Goal: Task Accomplishment & Management: Use online tool/utility

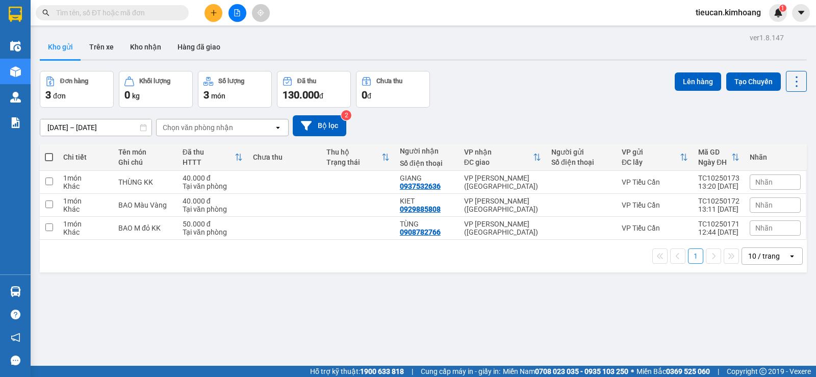
click at [48, 154] on span at bounding box center [49, 157] width 8 height 8
click at [49, 152] on input "checkbox" at bounding box center [49, 152] width 0 height 0
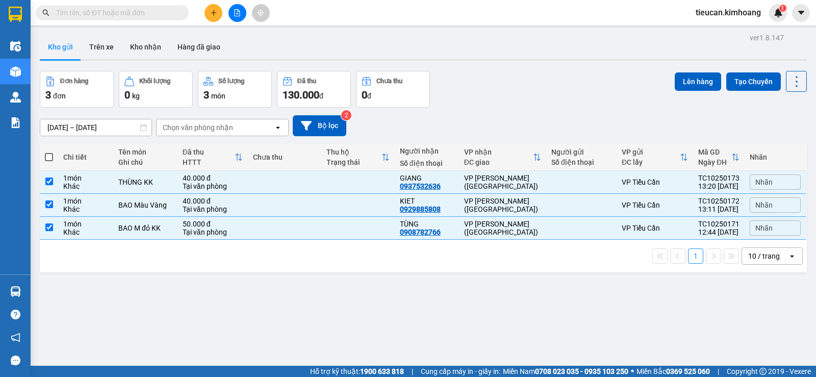
checkbox input "true"
click at [709, 83] on button "Lên hàng" at bounding box center [698, 81] width 46 height 18
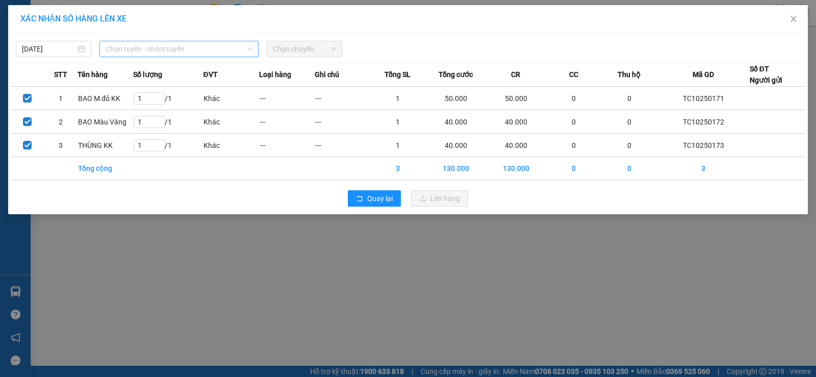
click at [199, 49] on span "Chọn tuyến - nhóm tuyến" at bounding box center [179, 48] width 147 height 15
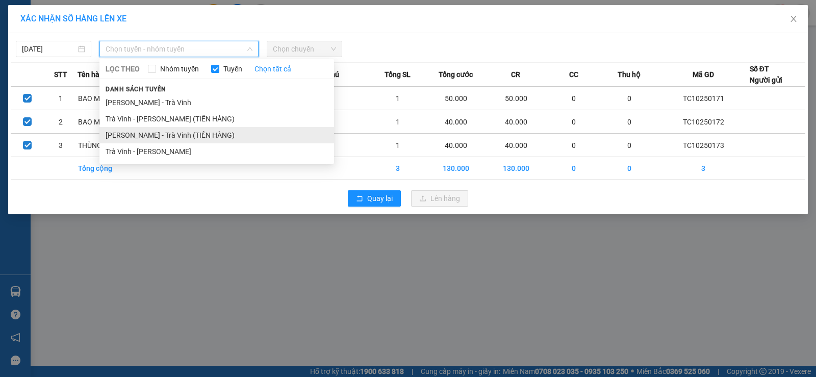
click at [164, 142] on li "[PERSON_NAME] - Trà Vinh (TIỀN HÀNG)" at bounding box center [216, 135] width 235 height 16
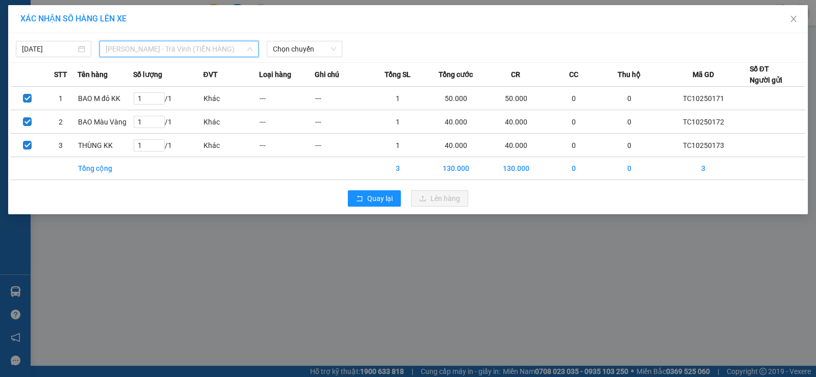
click at [199, 42] on span "[PERSON_NAME] - Trà Vinh (TIỀN HÀNG)" at bounding box center [179, 48] width 147 height 15
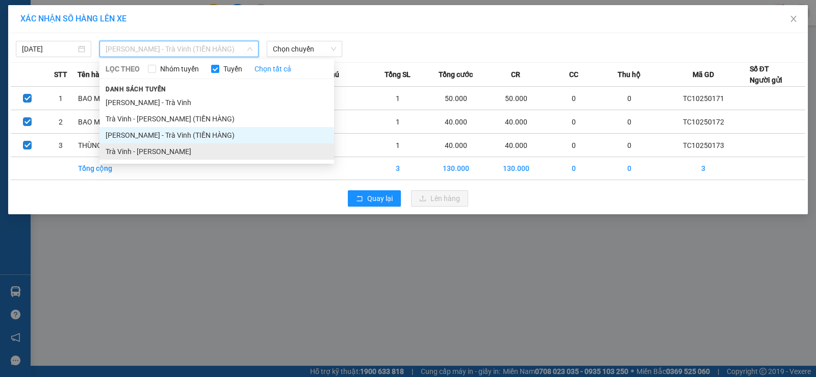
click at [171, 150] on li "Trà Vinh - [PERSON_NAME]" at bounding box center [216, 151] width 235 height 16
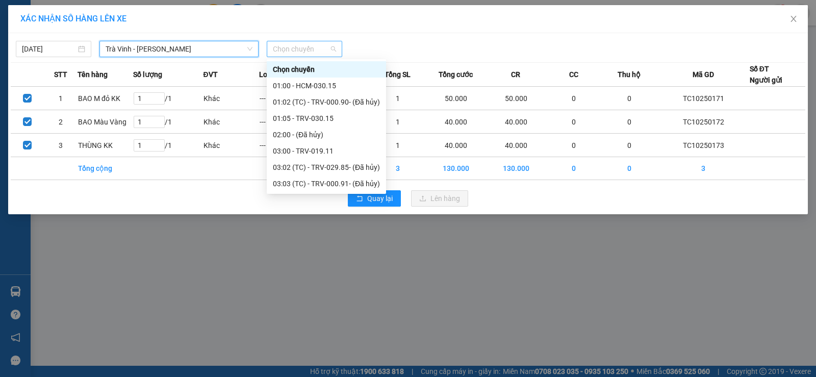
click at [309, 50] on span "Chọn chuyến" at bounding box center [304, 48] width 63 height 15
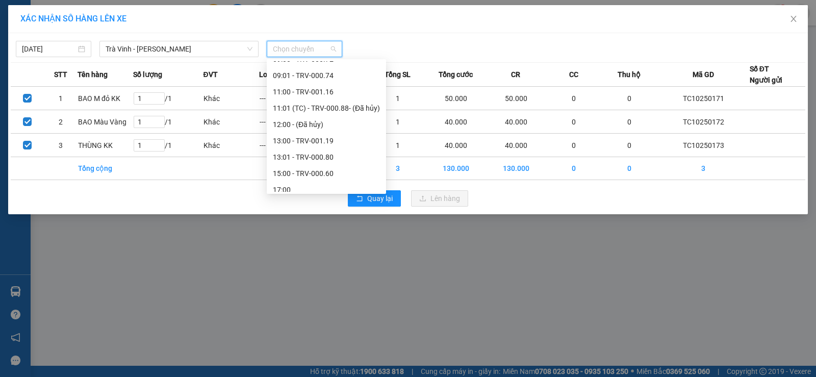
scroll to position [294, 0]
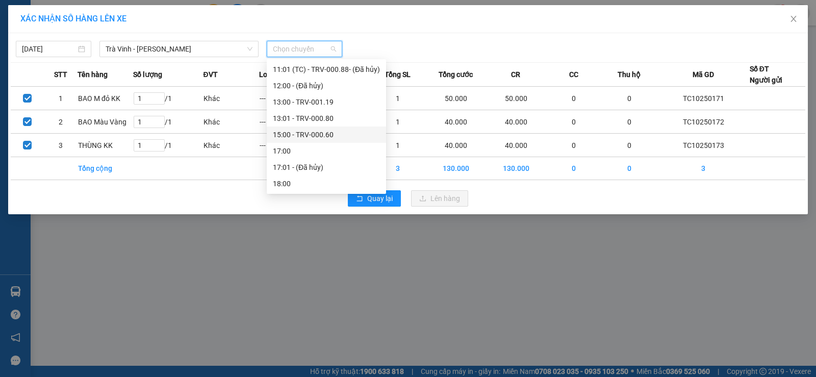
click at [336, 137] on div "15:00 - TRV-000.60" at bounding box center [326, 134] width 107 height 11
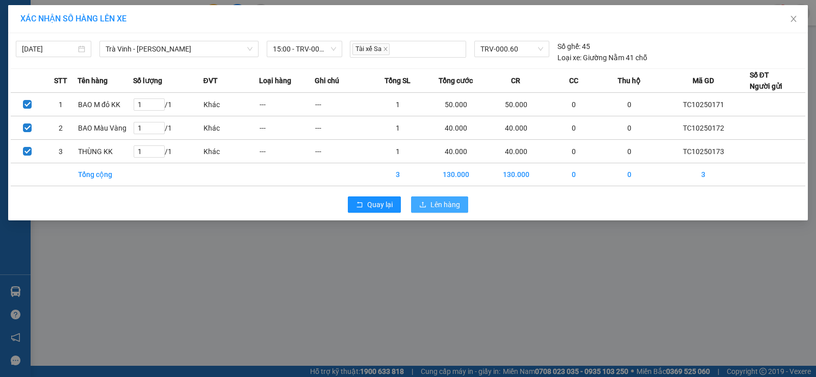
click at [438, 205] on span "Lên hàng" at bounding box center [445, 204] width 30 height 11
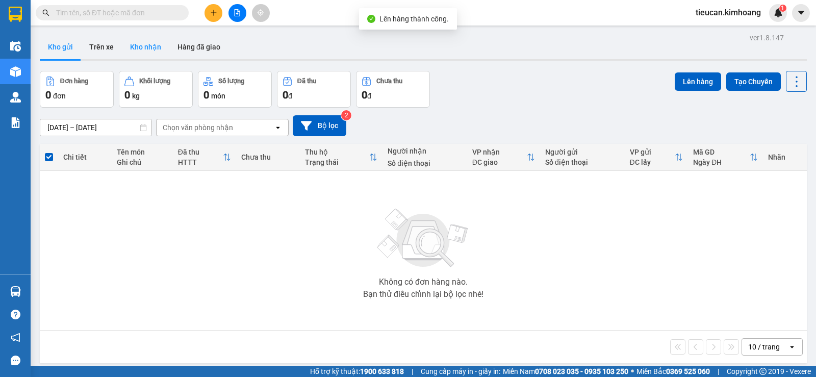
click at [149, 55] on button "Kho nhận" at bounding box center [145, 47] width 47 height 24
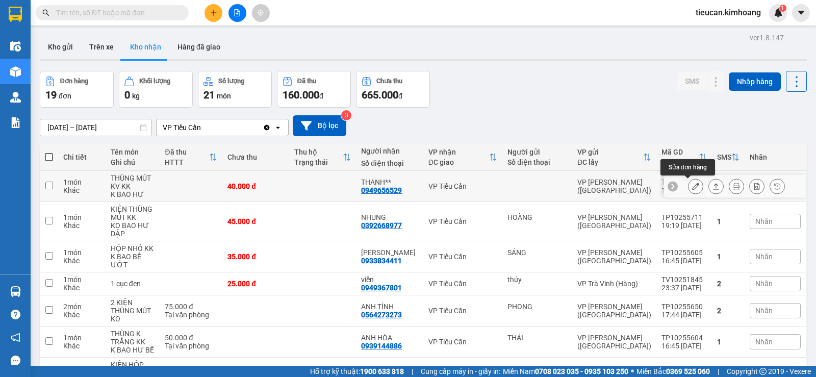
click at [692, 186] on icon at bounding box center [695, 186] width 7 height 7
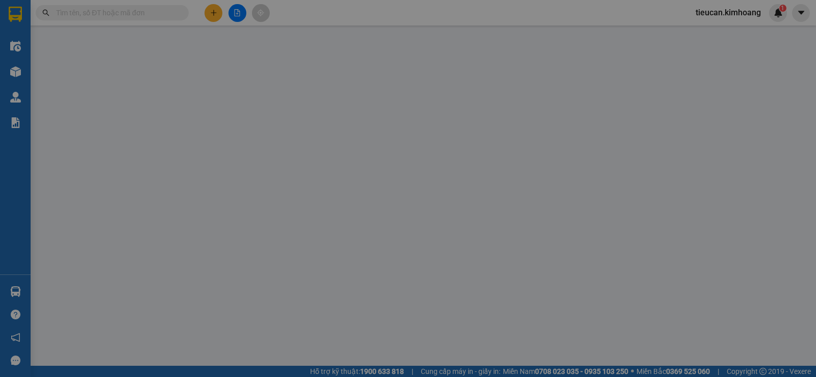
type input "0949656529"
type input "THANH**"
type input "40.000"
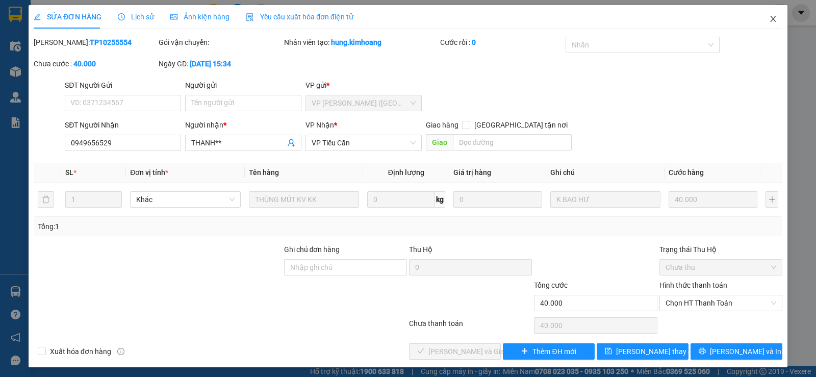
click at [770, 20] on icon "close" at bounding box center [773, 19] width 6 height 6
click at [767, 20] on div "tieucan.kimhoang 1" at bounding box center [737, 13] width 99 height 18
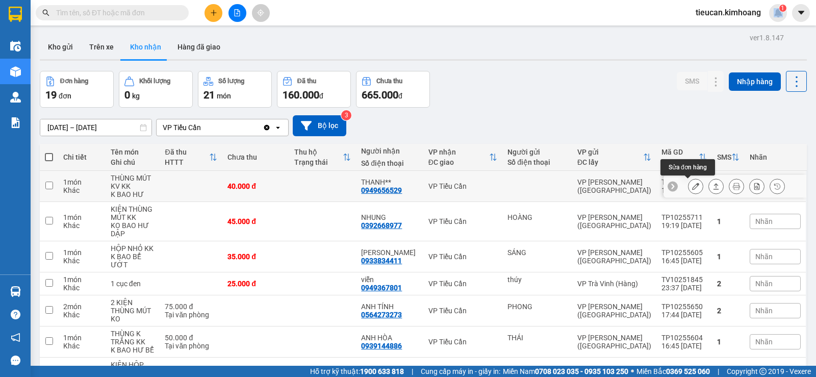
click at [692, 189] on icon at bounding box center [695, 186] width 7 height 7
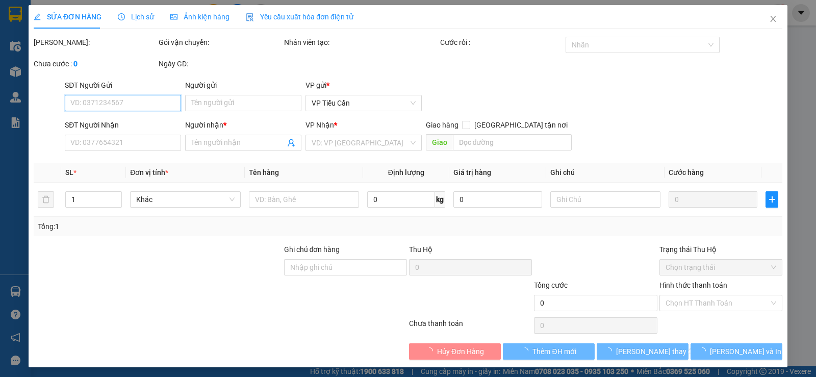
type input "0949656529"
type input "THANH**"
type input "40.000"
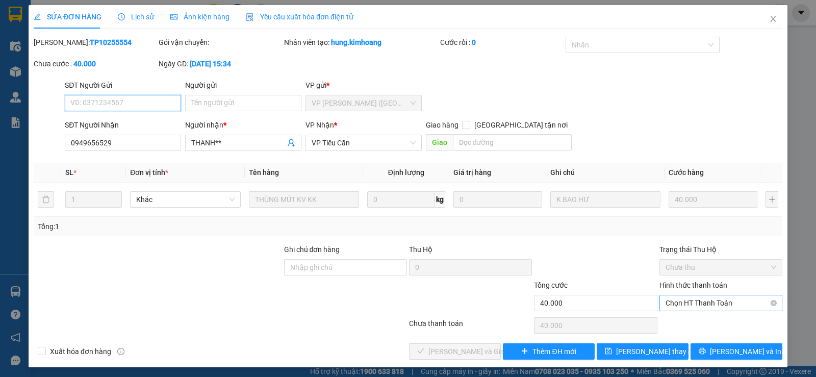
click at [694, 300] on span "Chọn HT Thanh Toán" at bounding box center [721, 302] width 111 height 15
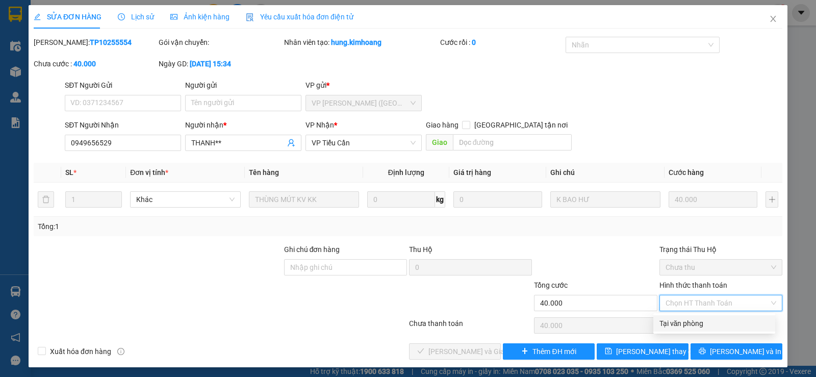
click at [680, 318] on div "Tại văn phòng" at bounding box center [714, 323] width 110 height 11
type input "0"
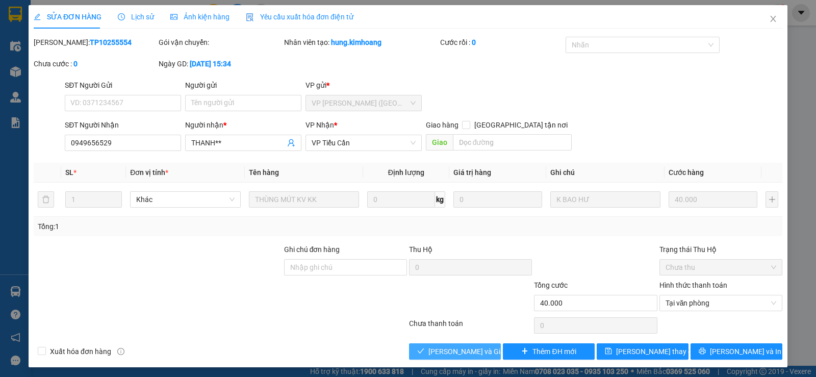
click at [484, 352] on span "[PERSON_NAME] và Giao hàng" at bounding box center [477, 351] width 98 height 11
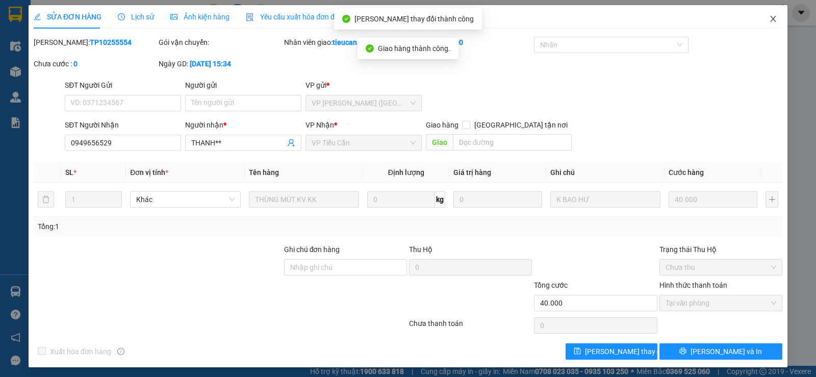
click at [767, 12] on span "Close" at bounding box center [773, 19] width 29 height 29
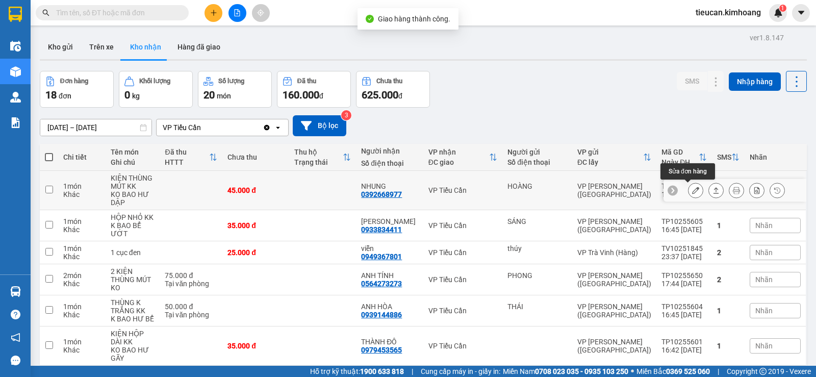
click at [692, 192] on icon at bounding box center [695, 190] width 7 height 7
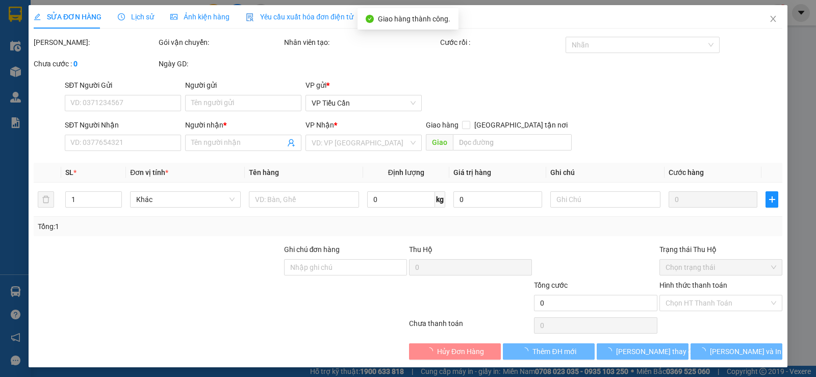
type input "HOÀNG"
type input "0392668977"
type input "NHUNG"
type input "45.000"
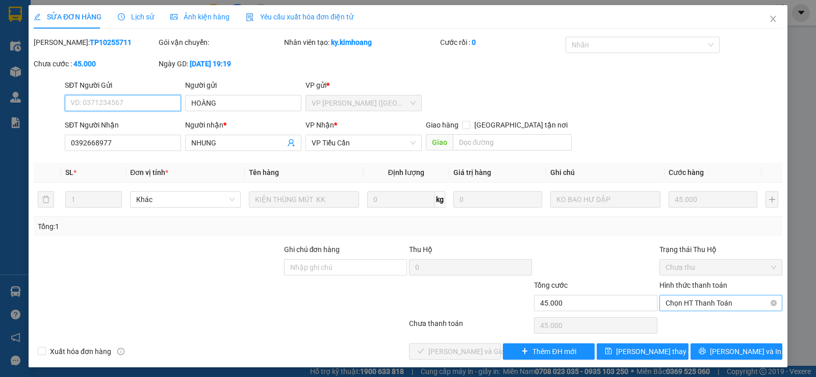
click at [687, 305] on span "Chọn HT Thanh Toán" at bounding box center [721, 302] width 111 height 15
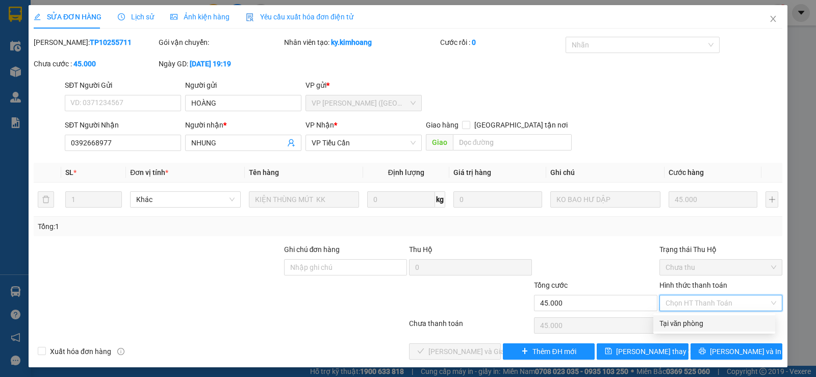
click at [677, 323] on div "Tại văn phòng" at bounding box center [714, 323] width 110 height 11
type input "0"
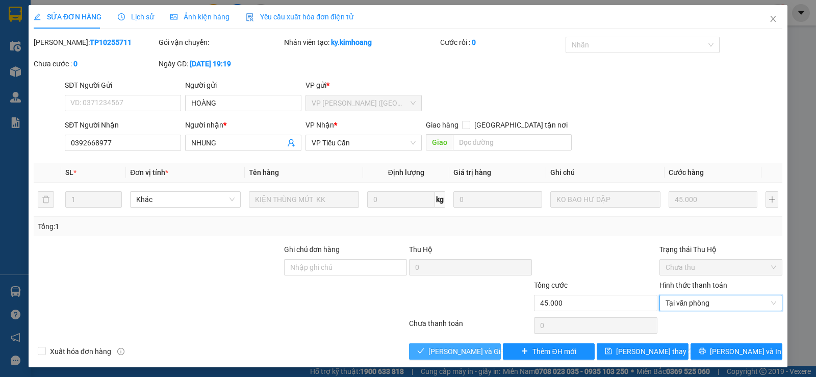
click at [477, 350] on span "[PERSON_NAME] và Giao hàng" at bounding box center [477, 351] width 98 height 11
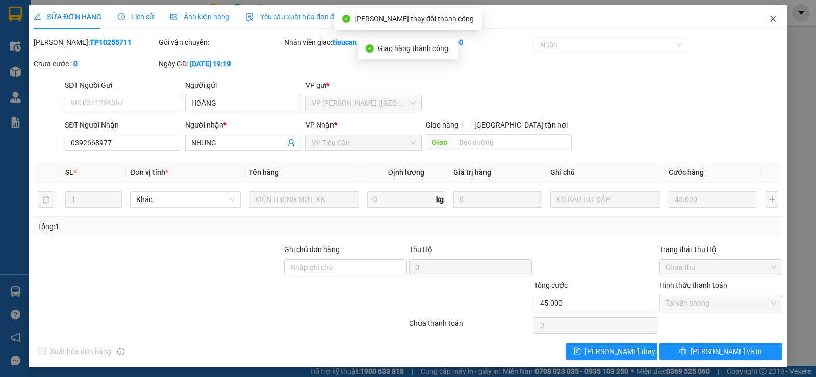
click at [770, 15] on span "Close" at bounding box center [773, 19] width 29 height 29
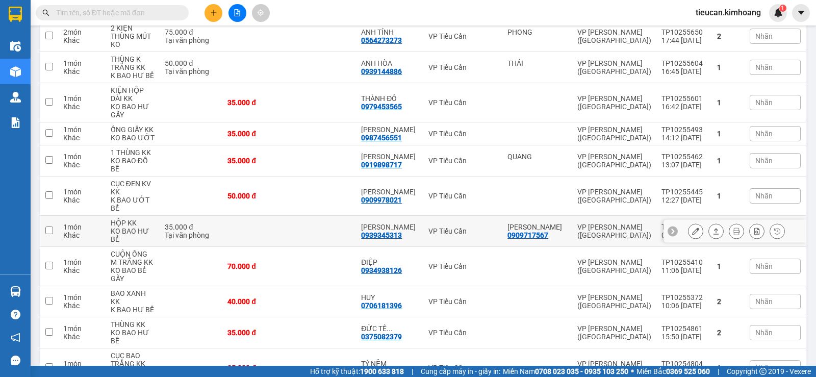
scroll to position [255, 0]
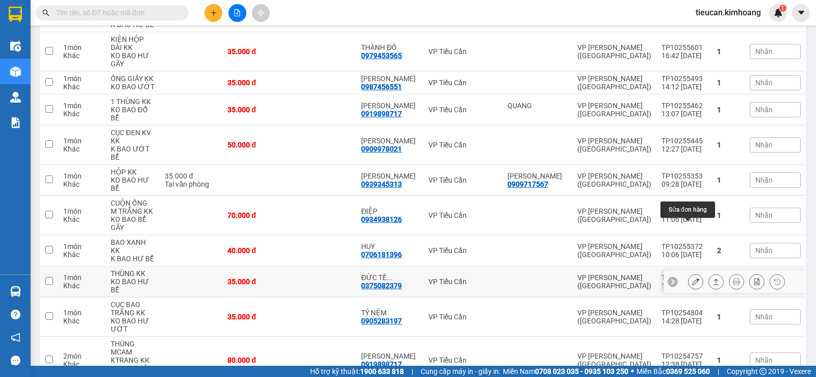
click at [692, 278] on icon at bounding box center [695, 281] width 7 height 7
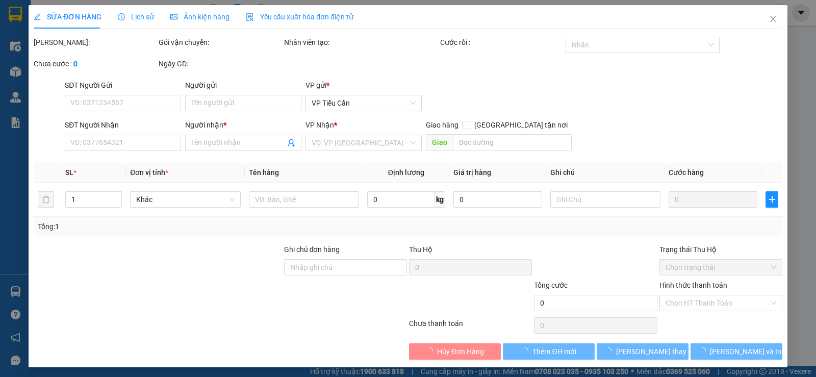
type input "0375082379"
type input "ĐỨC TẾ ĐƯỜNG ( HẢI)"
type input "35.000"
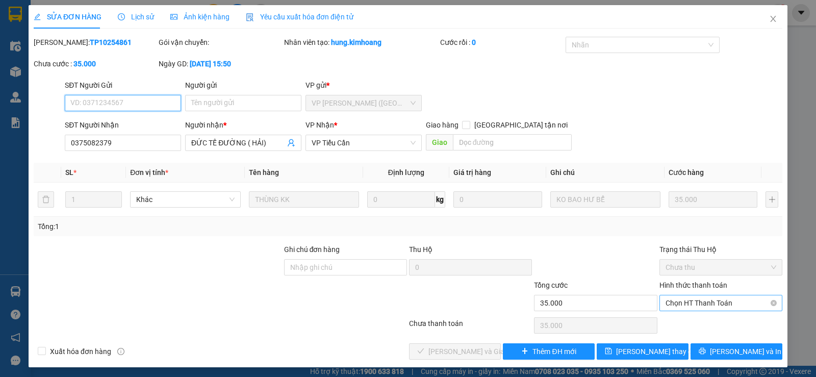
click at [713, 301] on span "Chọn HT Thanh Toán" at bounding box center [721, 302] width 111 height 15
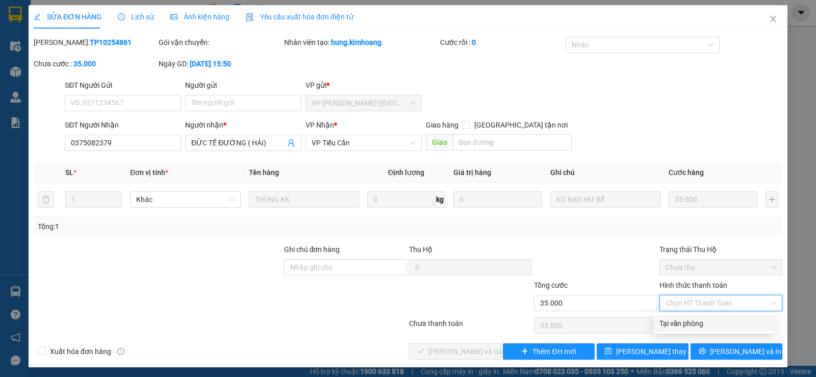
click at [693, 317] on div "Tại văn phòng" at bounding box center [714, 323] width 122 height 16
type input "0"
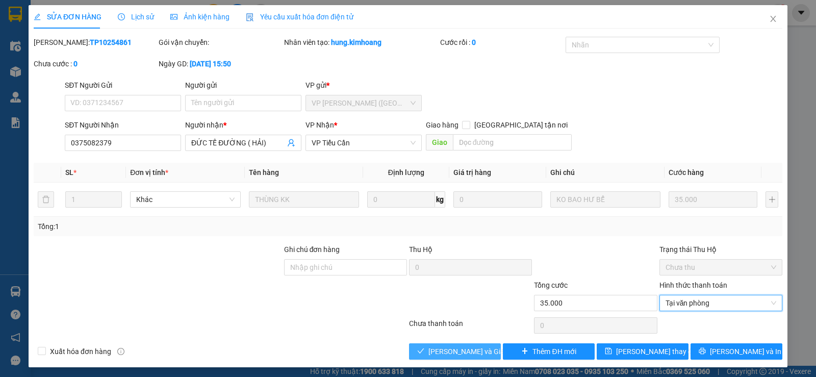
click at [448, 358] on button "[PERSON_NAME] và Giao hàng" at bounding box center [455, 351] width 92 height 16
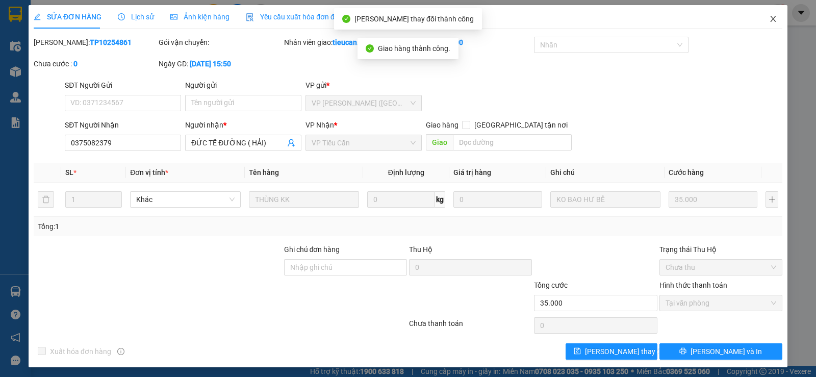
click at [768, 15] on span "Close" at bounding box center [773, 19] width 29 height 29
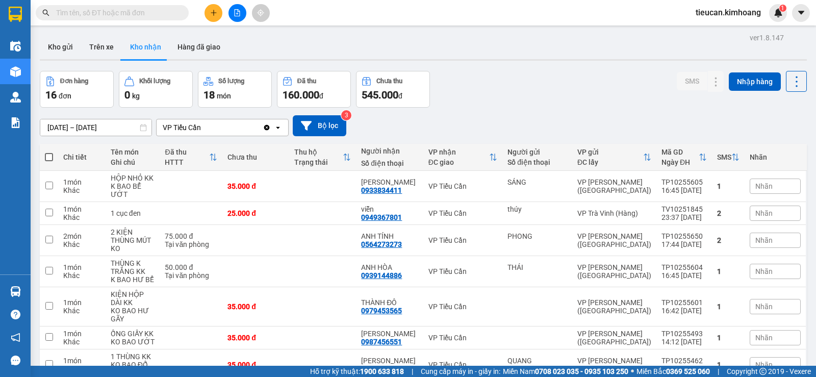
scroll to position [296, 0]
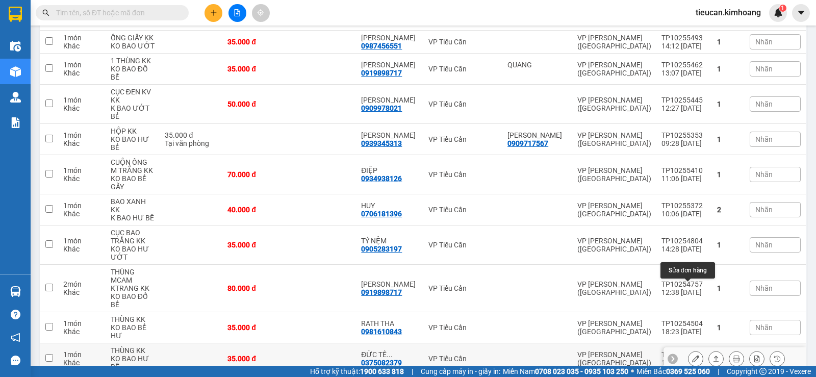
click at [692, 355] on icon at bounding box center [695, 358] width 7 height 7
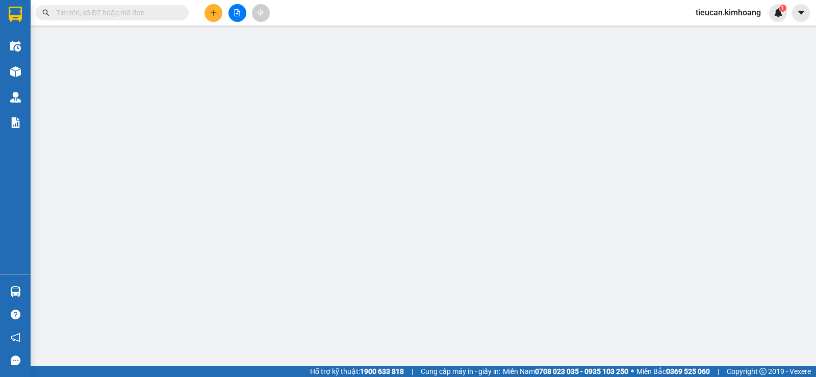
type input "0375082379"
type input "ĐỨC TẾ ĐƯỜNG ( HẢI)"
type input "35.000"
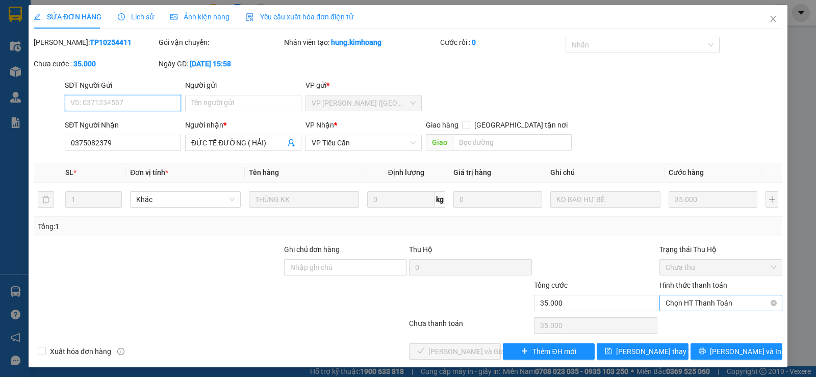
click at [692, 306] on span "Chọn HT Thanh Toán" at bounding box center [721, 302] width 111 height 15
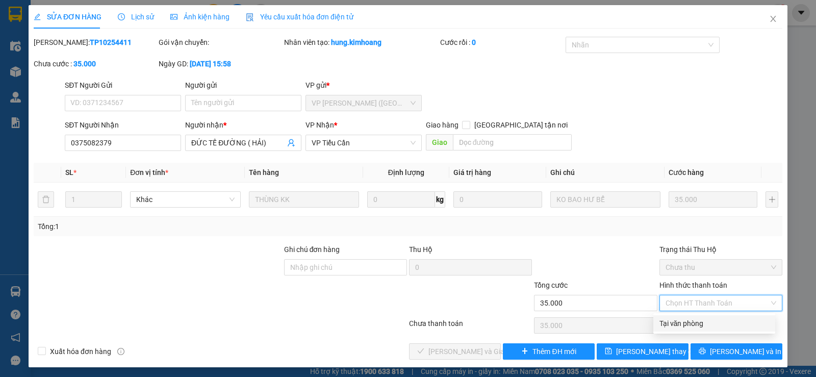
click at [687, 321] on div "Tại văn phòng" at bounding box center [714, 323] width 110 height 11
type input "0"
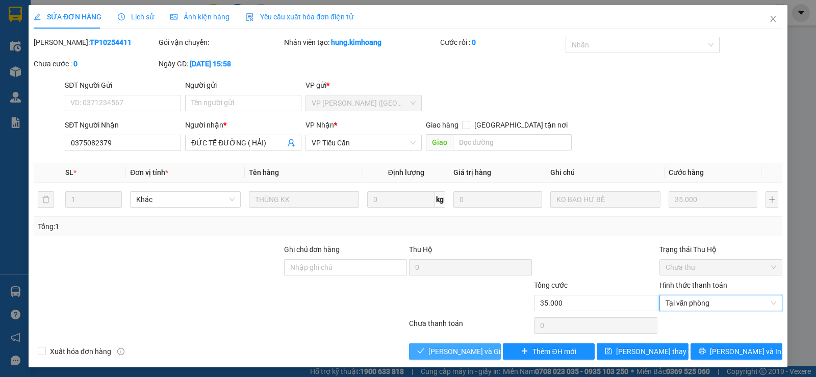
click at [459, 348] on span "[PERSON_NAME] và Giao hàng" at bounding box center [477, 351] width 98 height 11
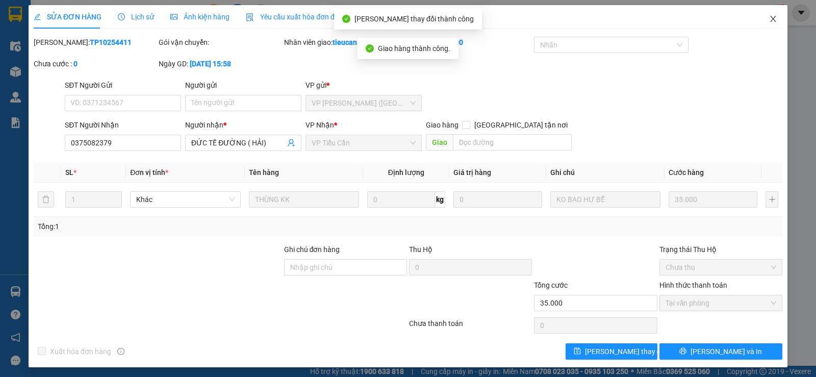
click at [761, 20] on span "Close" at bounding box center [773, 19] width 29 height 29
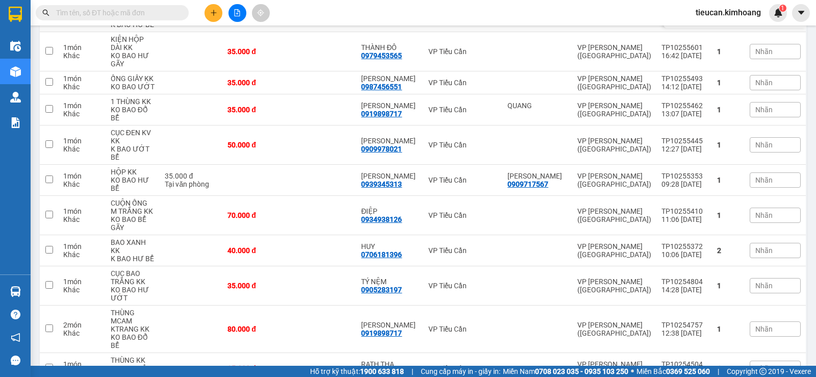
scroll to position [273, 0]
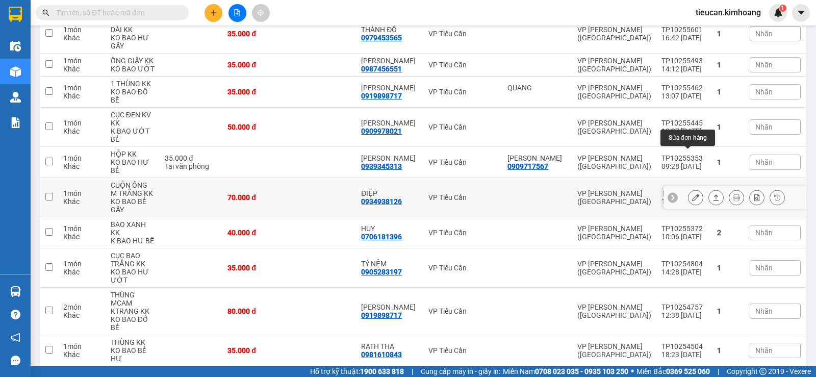
click at [692, 194] on icon at bounding box center [695, 197] width 7 height 7
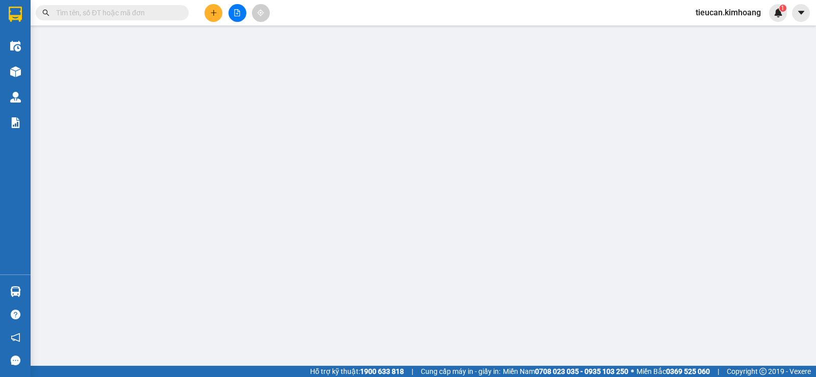
type input "0934938126"
type input "ĐIỆP"
type input "70.000"
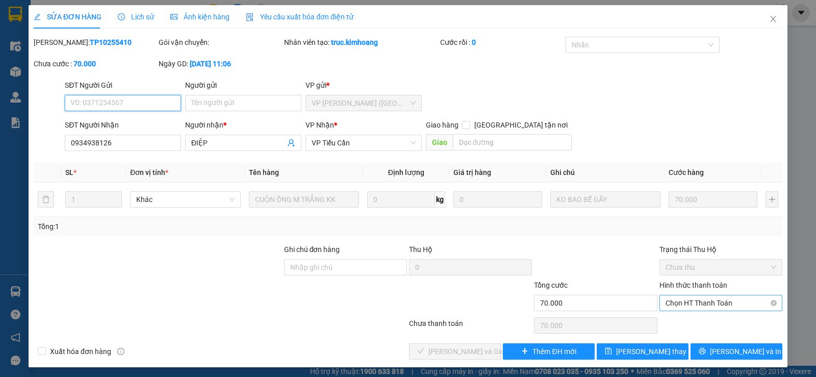
click at [705, 303] on span "Chọn HT Thanh Toán" at bounding box center [721, 302] width 111 height 15
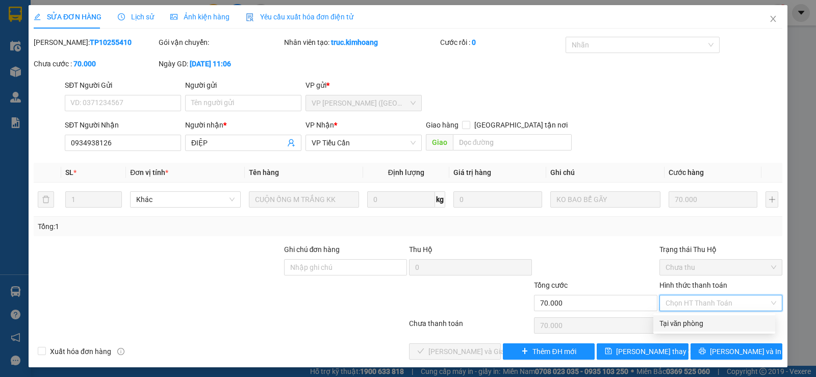
click at [680, 323] on div "Tại văn phòng" at bounding box center [714, 323] width 110 height 11
type input "0"
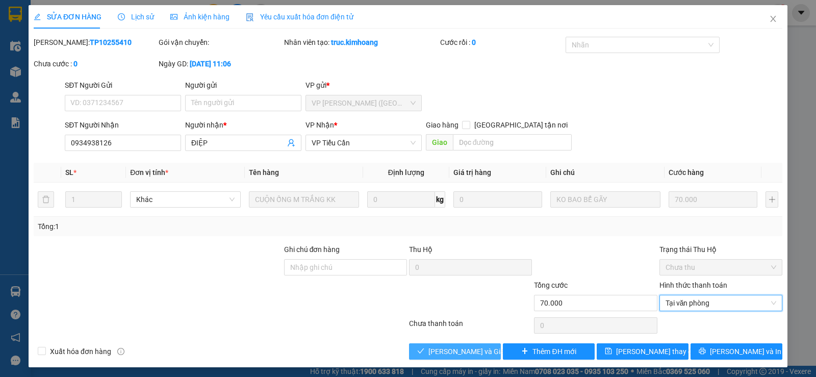
click at [453, 356] on span "[PERSON_NAME] và Giao hàng" at bounding box center [477, 351] width 98 height 11
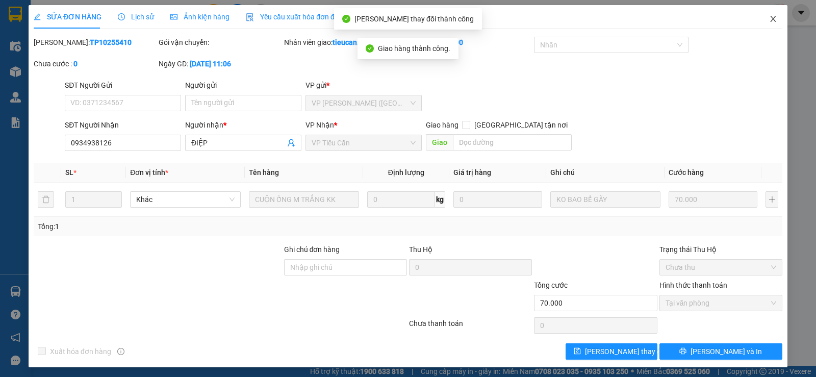
click at [769, 21] on icon "close" at bounding box center [773, 19] width 8 height 8
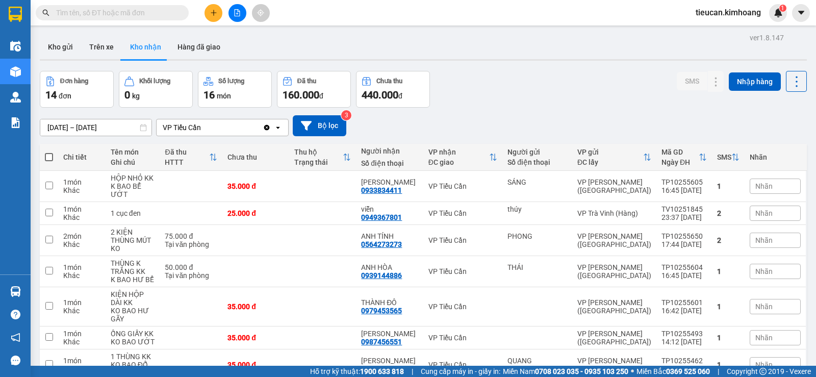
scroll to position [51, 0]
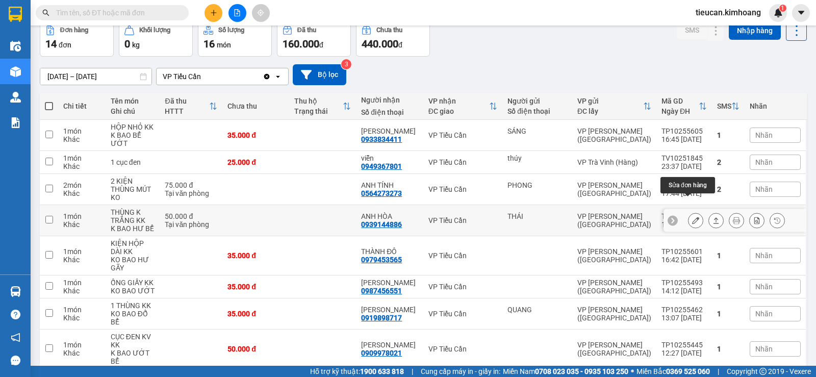
click at [689, 212] on button at bounding box center [696, 221] width 14 height 18
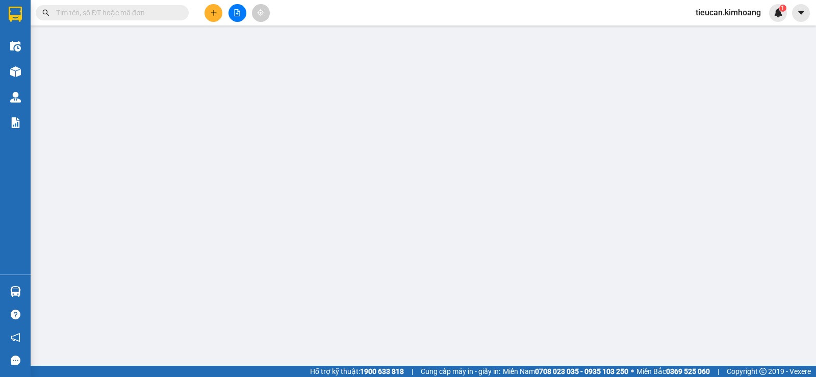
type input "THÁI"
type input "0939144886"
type input "ANH HÒA"
type input "50.000"
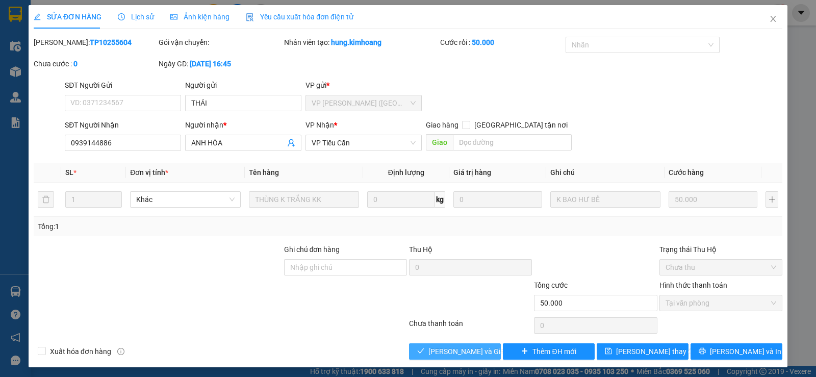
click at [460, 352] on span "[PERSON_NAME] và Giao hàng" at bounding box center [477, 351] width 98 height 11
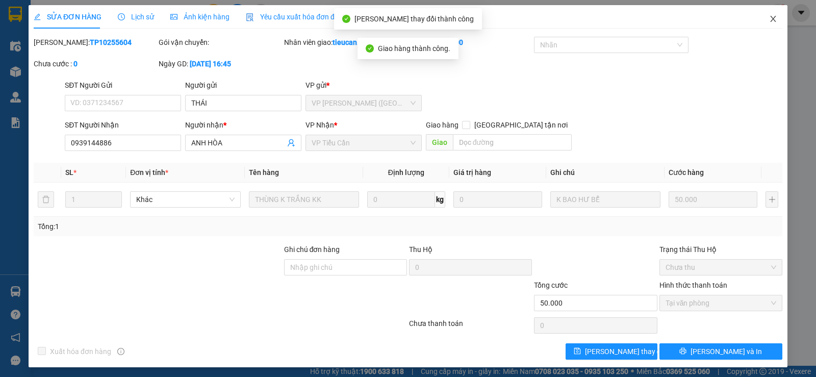
click at [770, 19] on icon "close" at bounding box center [773, 19] width 6 height 6
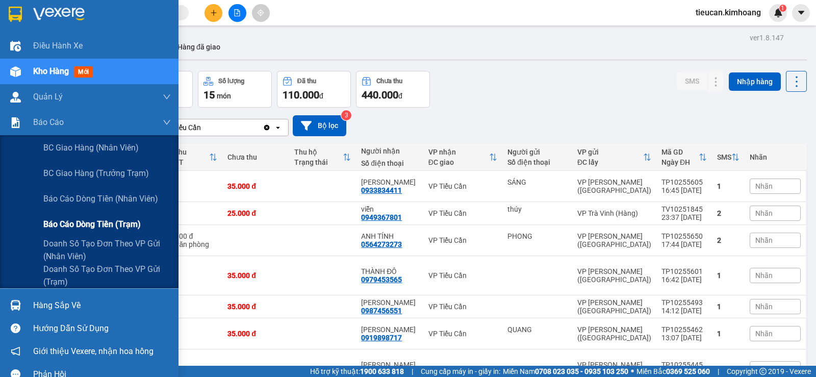
click at [96, 223] on span "Báo cáo dòng tiền (trạm)" at bounding box center [91, 224] width 97 height 13
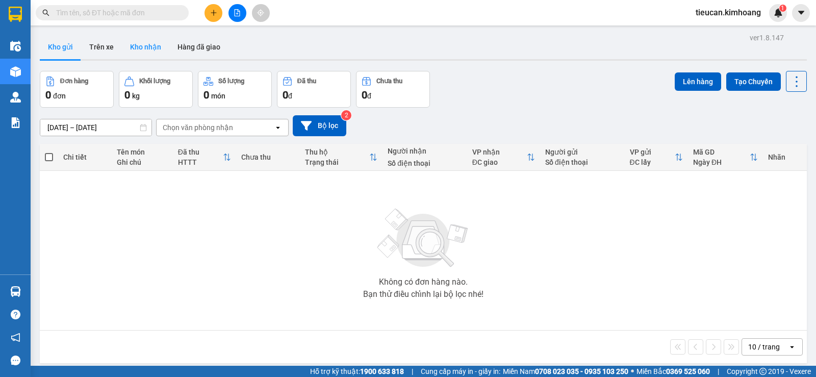
click at [146, 52] on button "Kho nhận" at bounding box center [145, 47] width 47 height 24
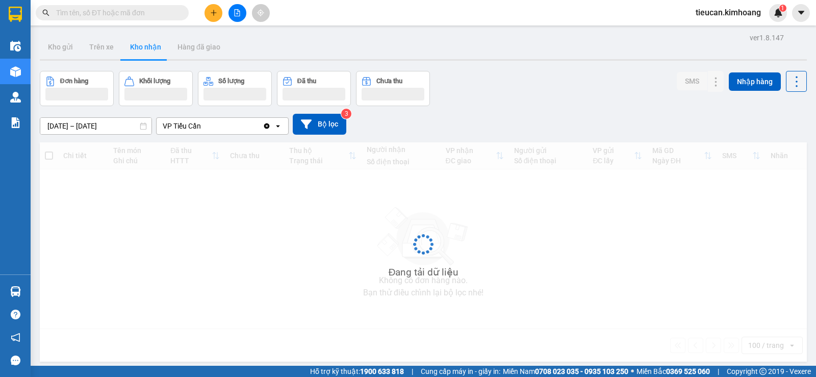
click at [146, 52] on button "Kho nhận" at bounding box center [145, 47] width 47 height 24
